Goal: Task Accomplishment & Management: Use online tool/utility

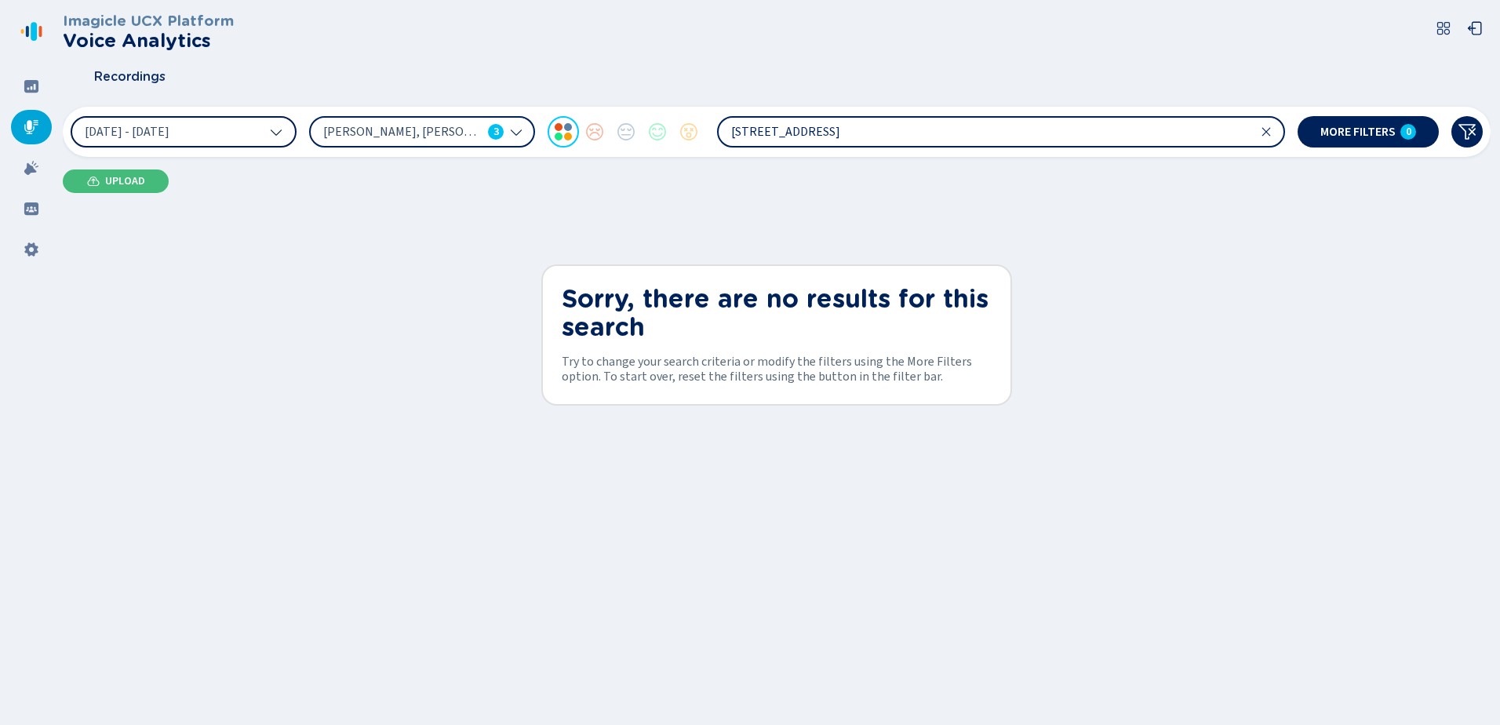
click at [272, 124] on button "[DATE] - [DATE]" at bounding box center [184, 131] width 226 height 31
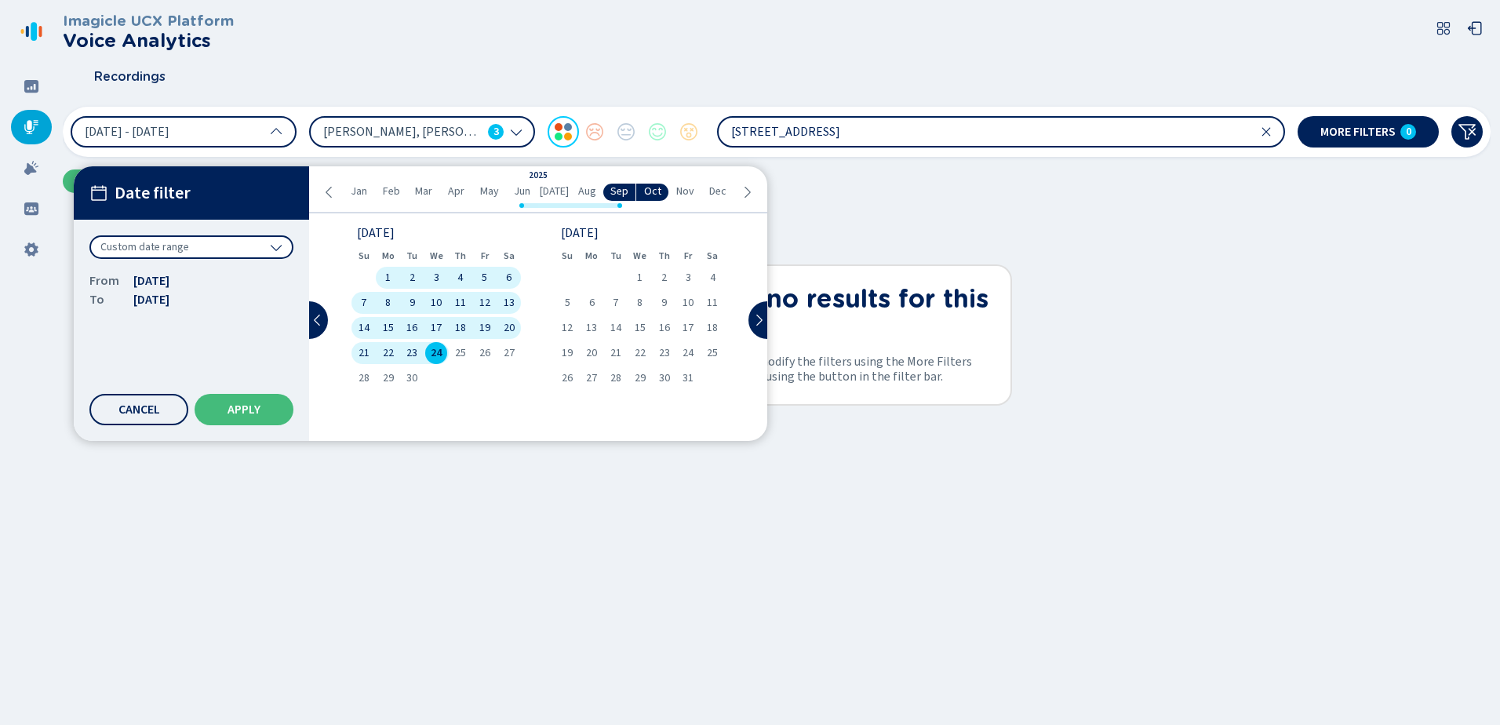
click at [275, 246] on icon at bounding box center [276, 247] width 13 height 13
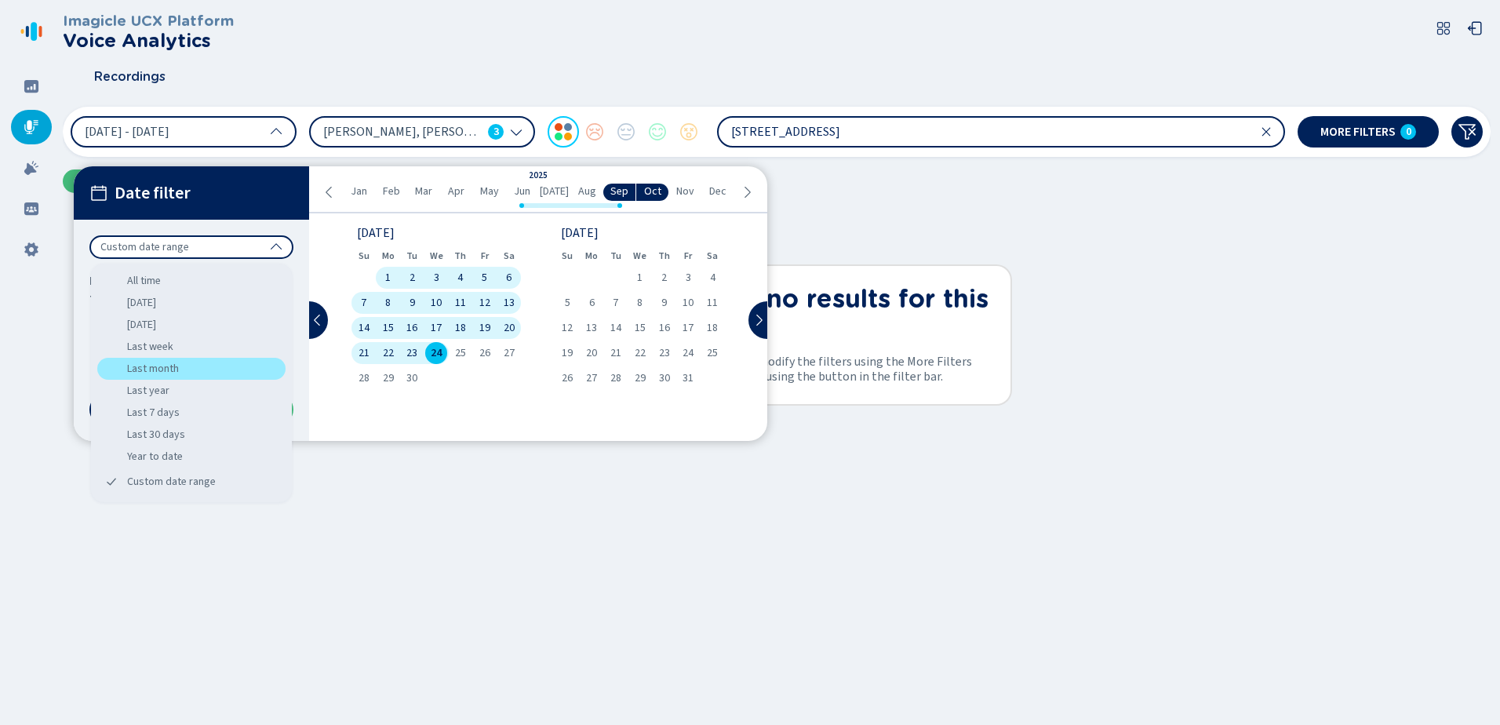
click at [173, 366] on div "Last month" at bounding box center [191, 369] width 188 height 22
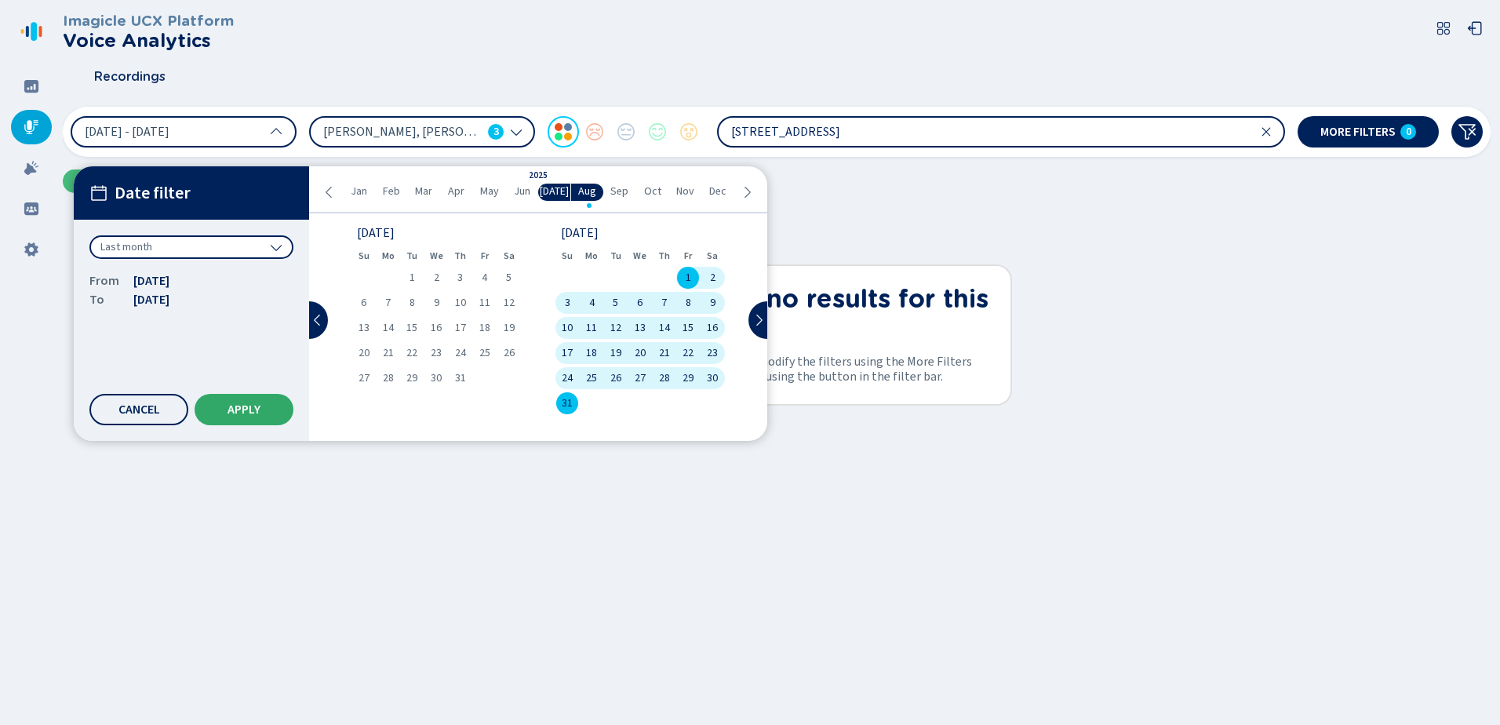
click at [238, 415] on span "Apply" at bounding box center [244, 409] width 33 height 13
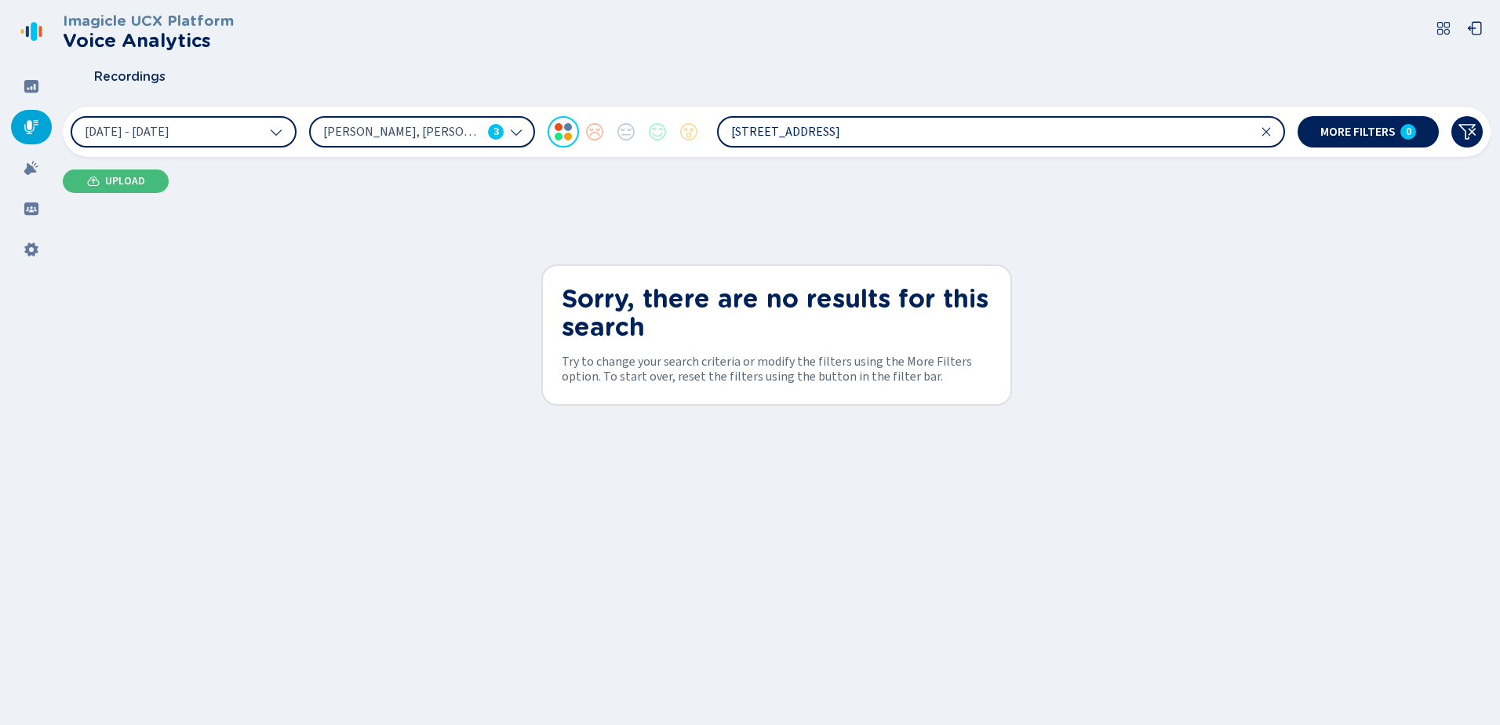
click at [1266, 132] on icon at bounding box center [1266, 131] width 9 height 9
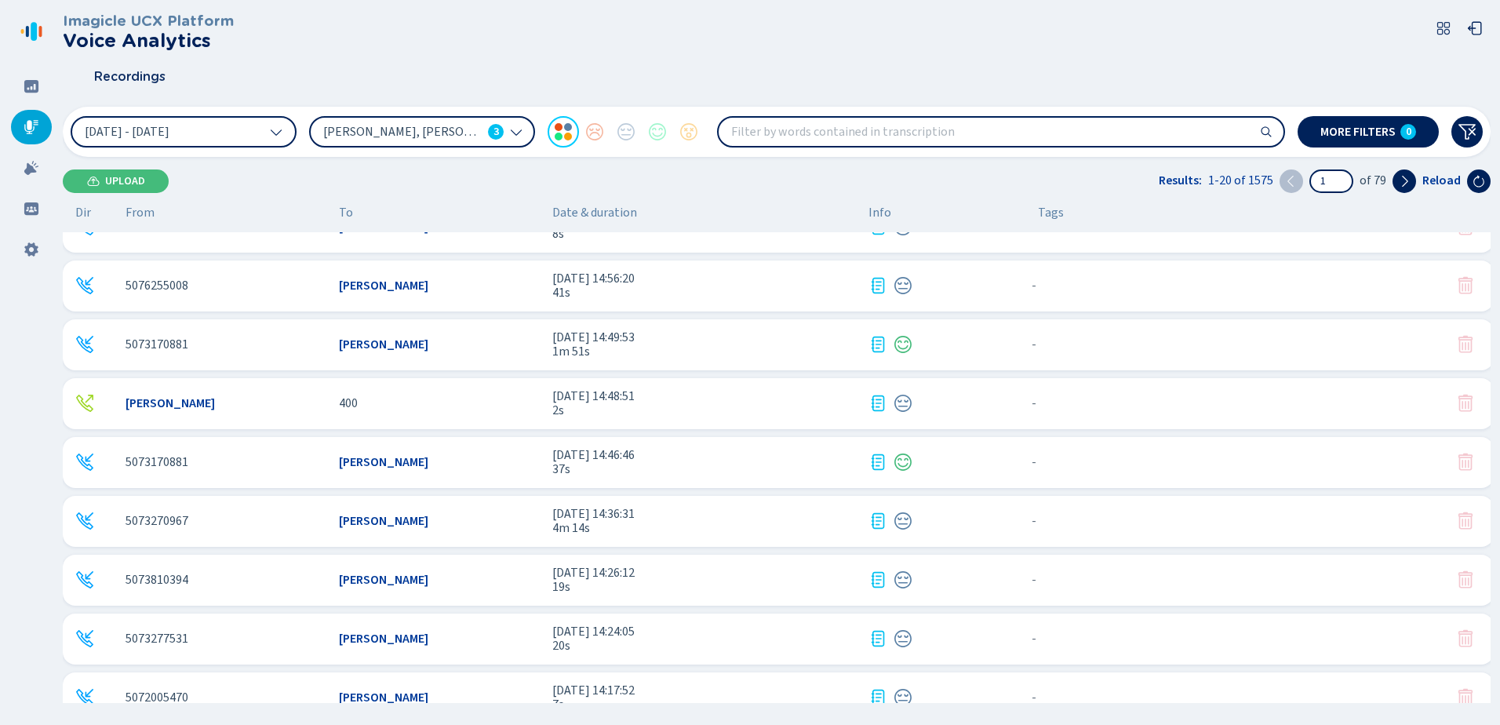
scroll to position [392, 0]
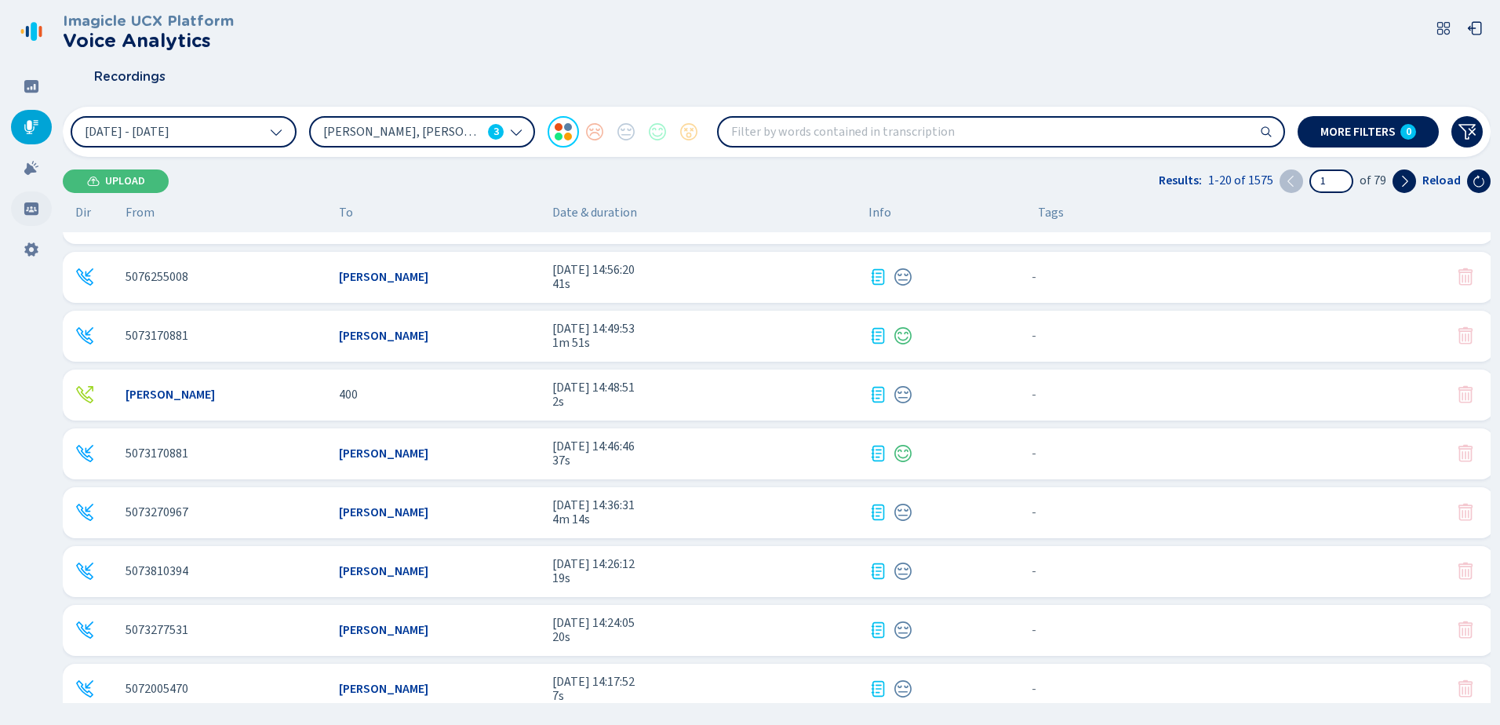
click at [27, 209] on icon at bounding box center [32, 209] width 16 height 16
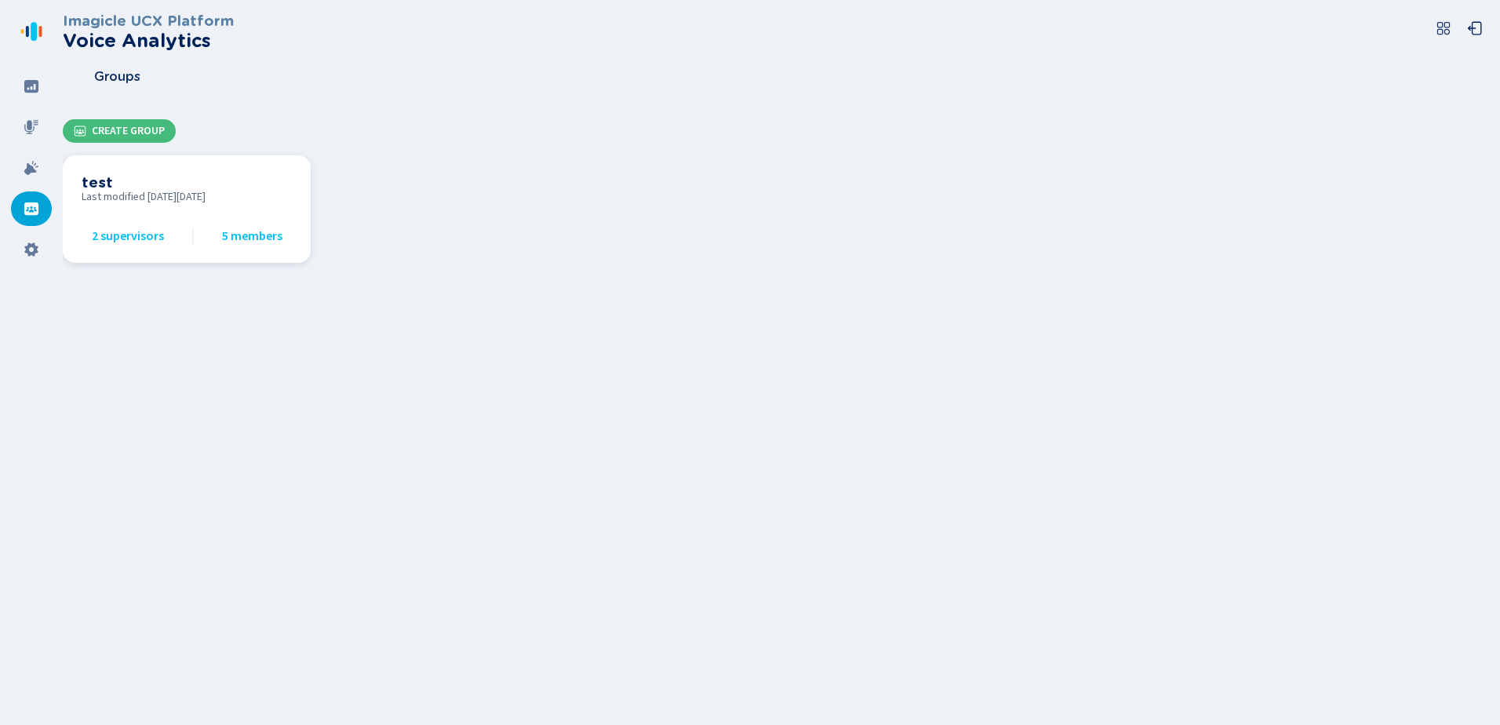
click at [244, 240] on span "5 members" at bounding box center [252, 236] width 60 height 14
